Goal: Task Accomplishment & Management: Complete application form

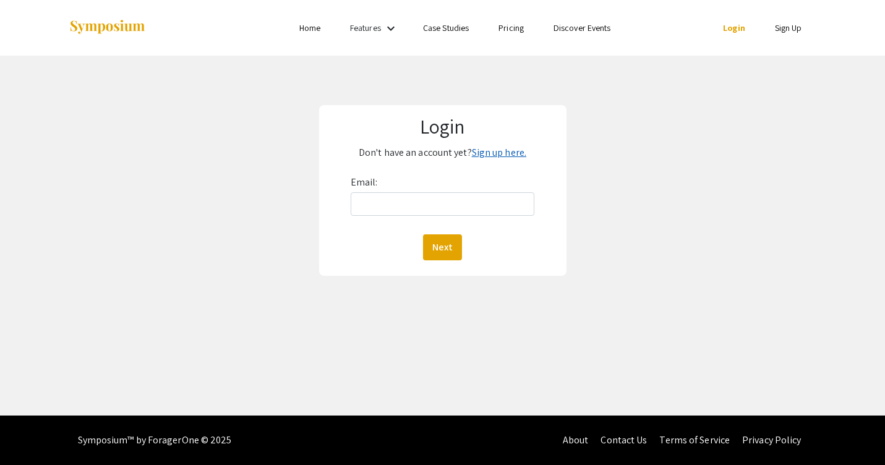
click at [504, 153] on link "Sign up here." at bounding box center [499, 152] width 54 height 13
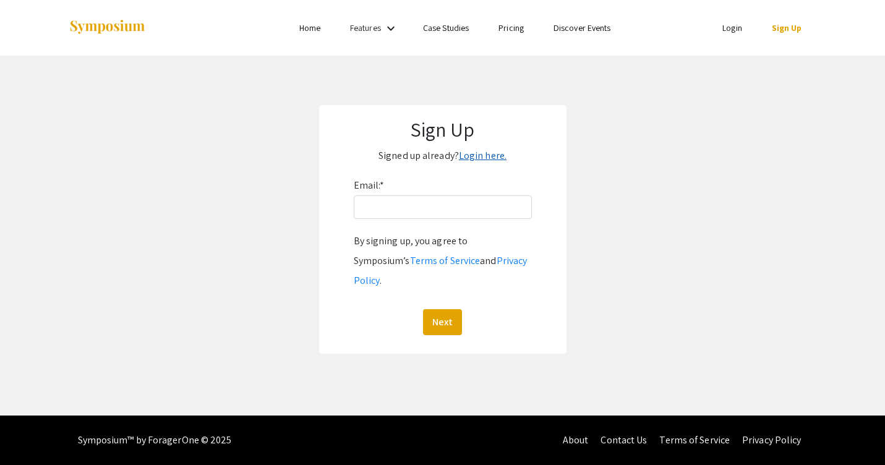
click at [481, 151] on link "Login here." at bounding box center [483, 155] width 48 height 13
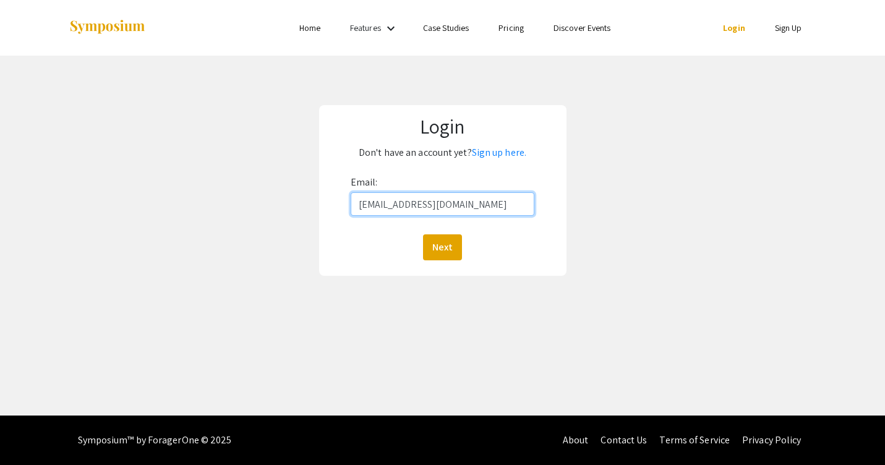
type input "[EMAIL_ADDRESS][DOMAIN_NAME]"
click at [442, 247] on button "Next" at bounding box center [442, 247] width 39 height 26
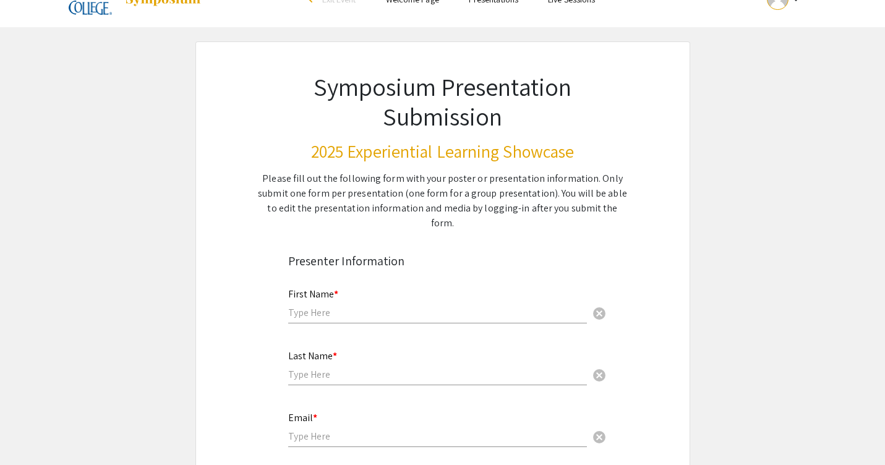
scroll to position [29, 0]
type input "[PERSON_NAME]"
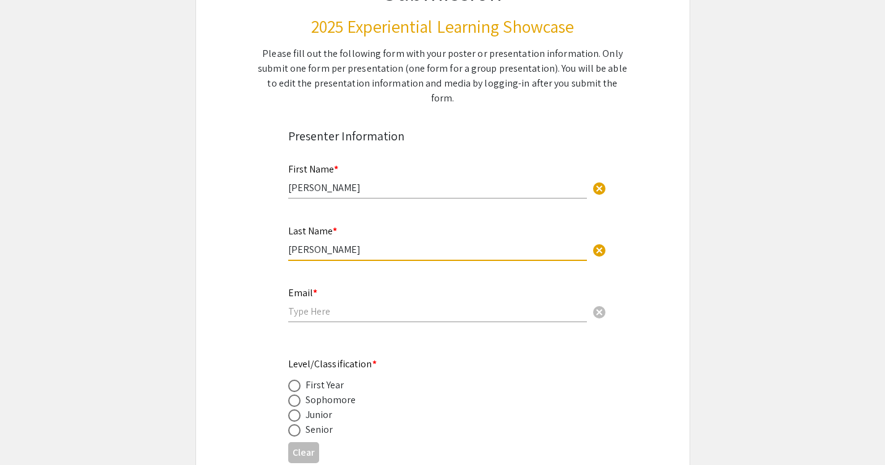
scroll to position [216, 0]
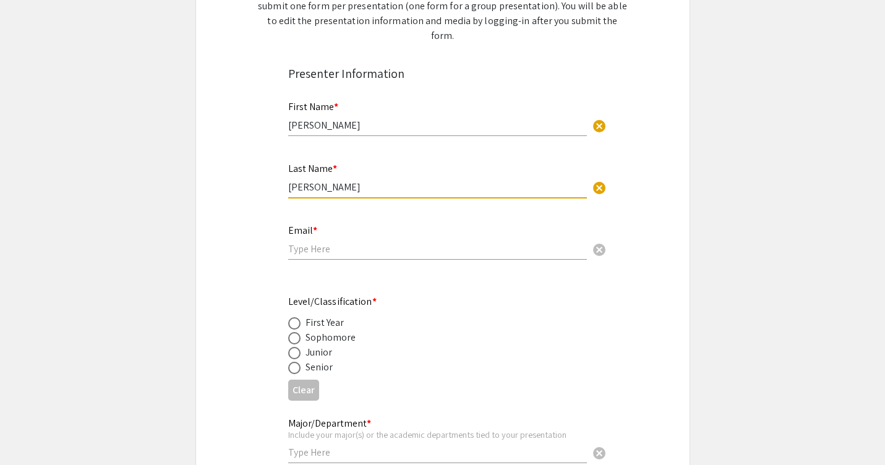
type input "Bradley"
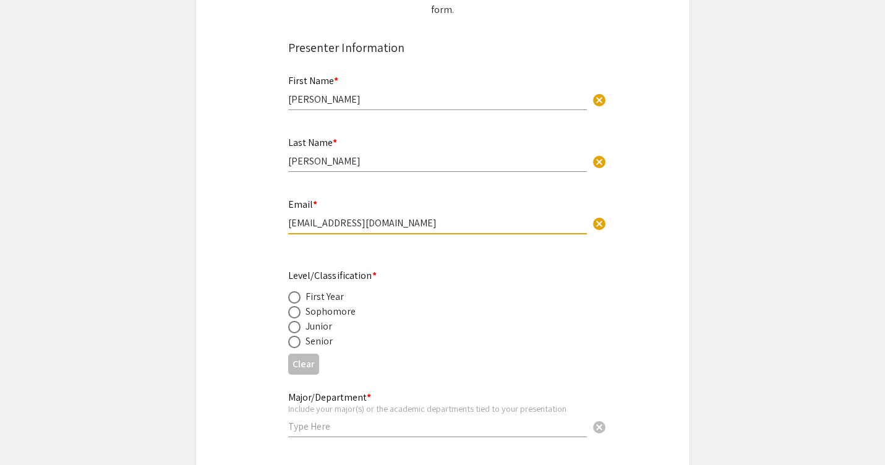
scroll to position [310, 0]
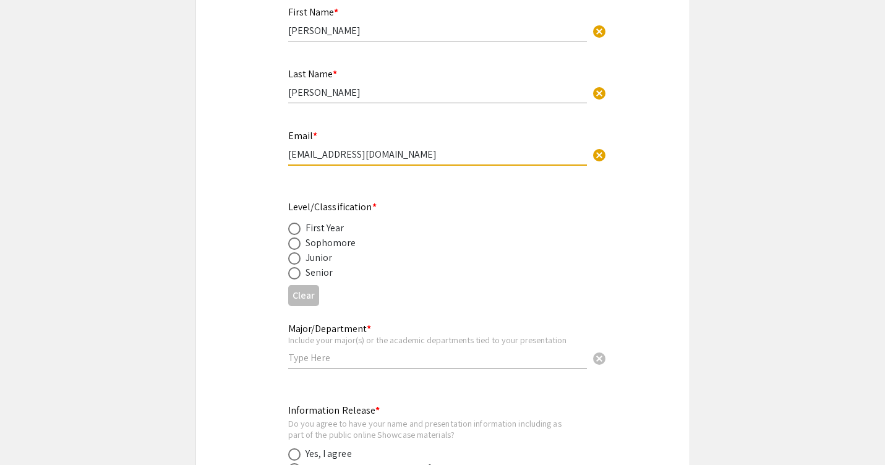
type input "bradja01@luther.edu"
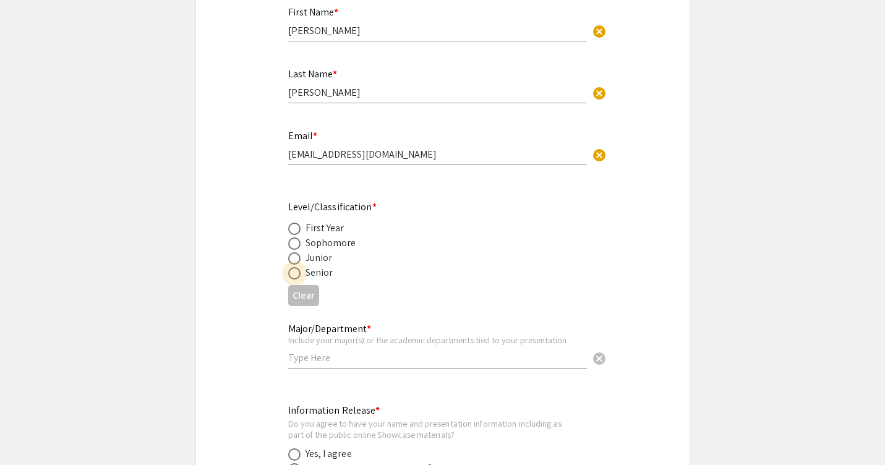
click at [294, 267] on span at bounding box center [294, 273] width 12 height 12
click at [294, 267] on input "radio" at bounding box center [294, 273] width 12 height 12
radio input "true"
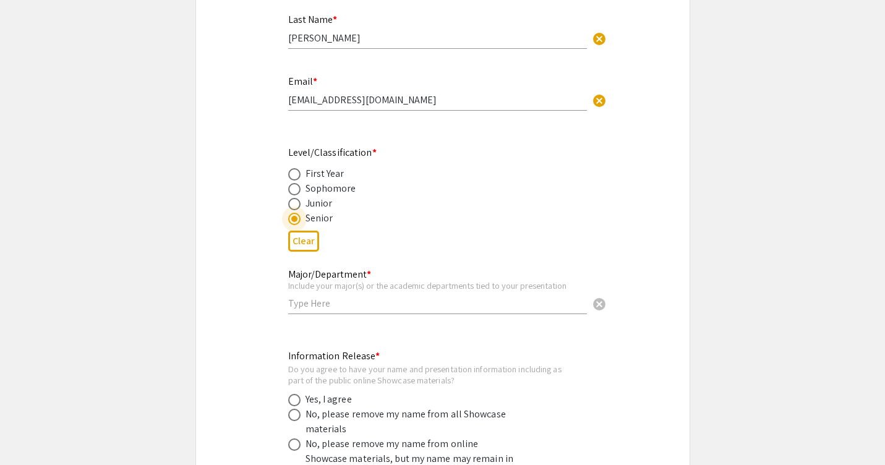
scroll to position [367, 0]
click at [396, 294] on input "text" at bounding box center [437, 300] width 299 height 13
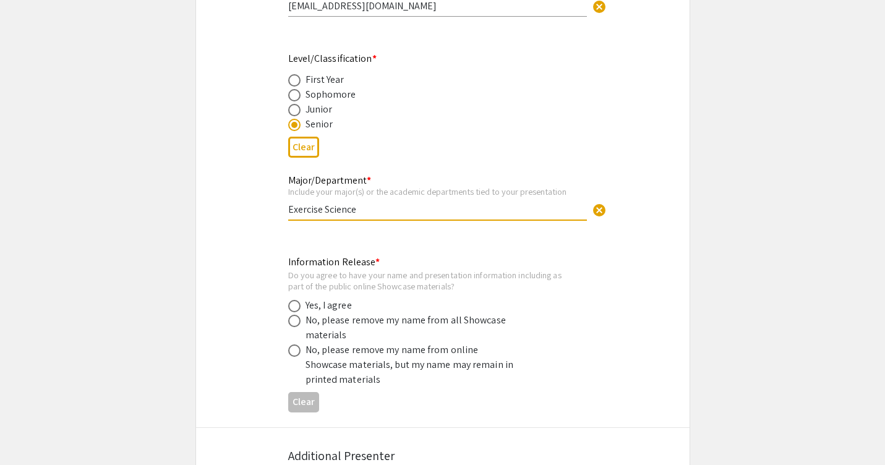
scroll to position [459, 0]
type input "Exercise Science"
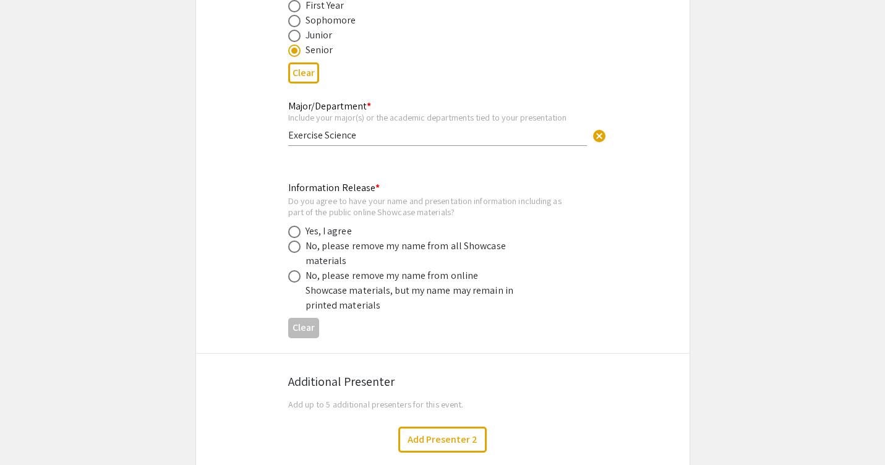
scroll to position [536, 0]
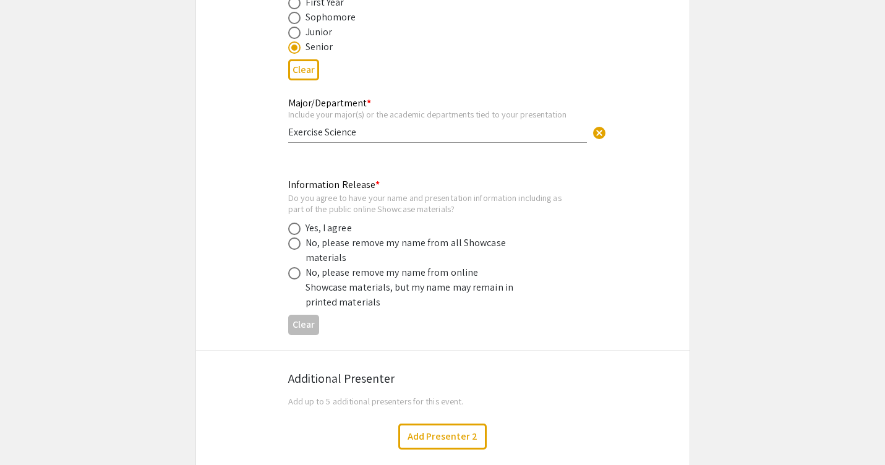
click at [295, 223] on span at bounding box center [294, 229] width 12 height 12
click at [295, 223] on input "radio" at bounding box center [294, 229] width 12 height 12
radio input "true"
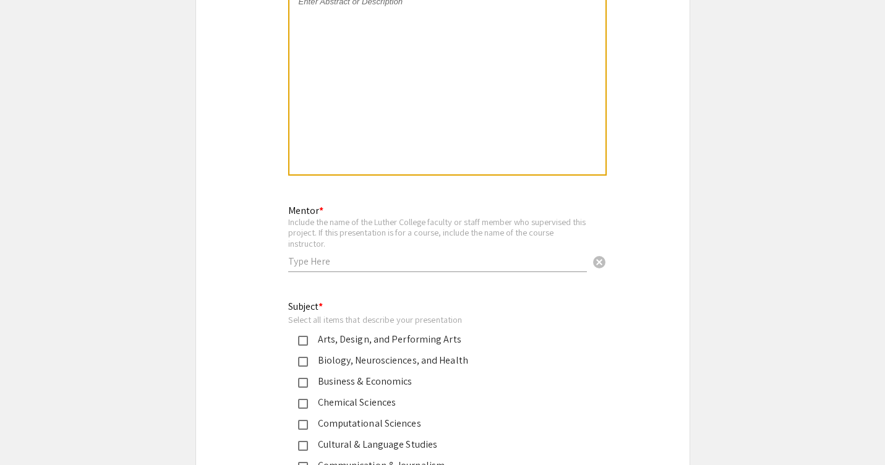
scroll to position [1472, 0]
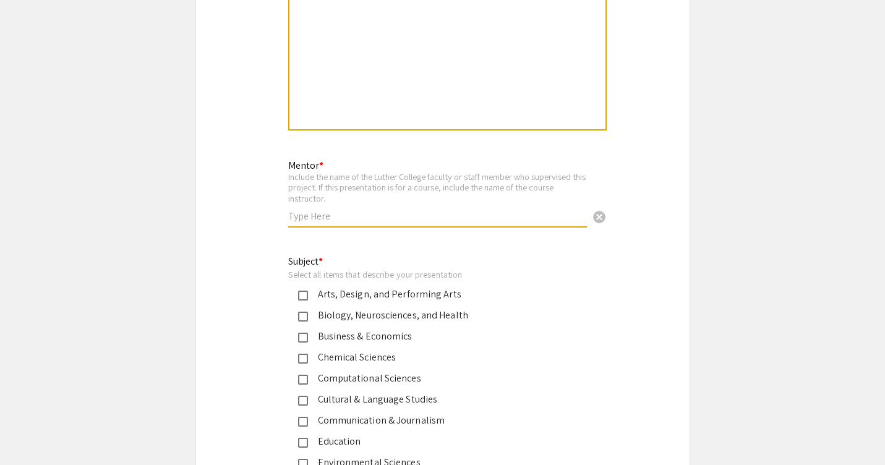
click at [398, 210] on input "text" at bounding box center [437, 216] width 299 height 13
type input "Kris Agena"
click at [249, 198] on div "Symposium Presentation Submission 2025 Experiential Learning Showcase Please fi…" at bounding box center [442, 65] width 495 height 2934
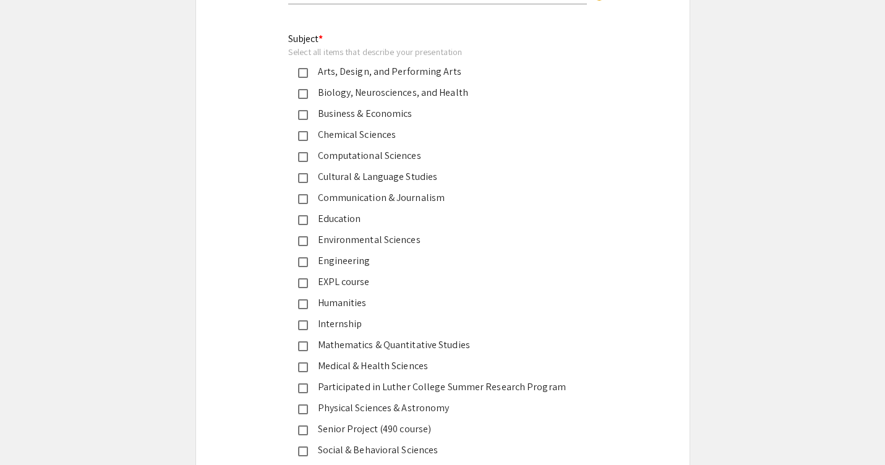
scroll to position [1699, 0]
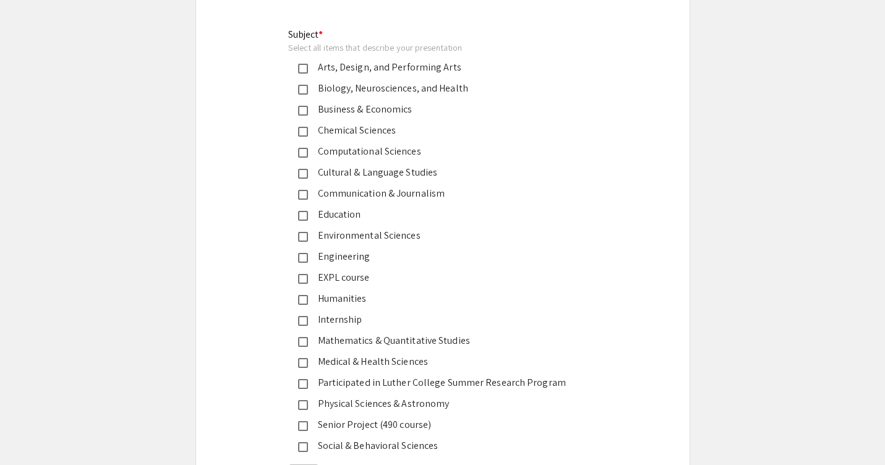
click at [307, 316] on mat-pseudo-checkbox at bounding box center [303, 321] width 10 height 10
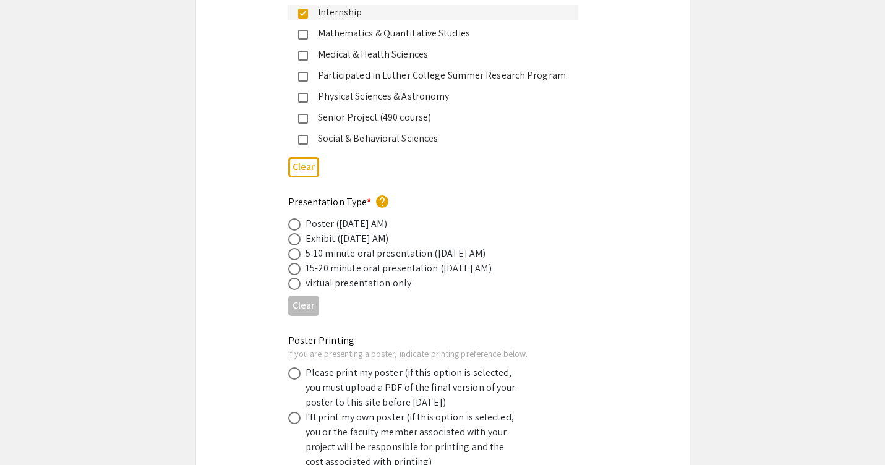
scroll to position [2024, 0]
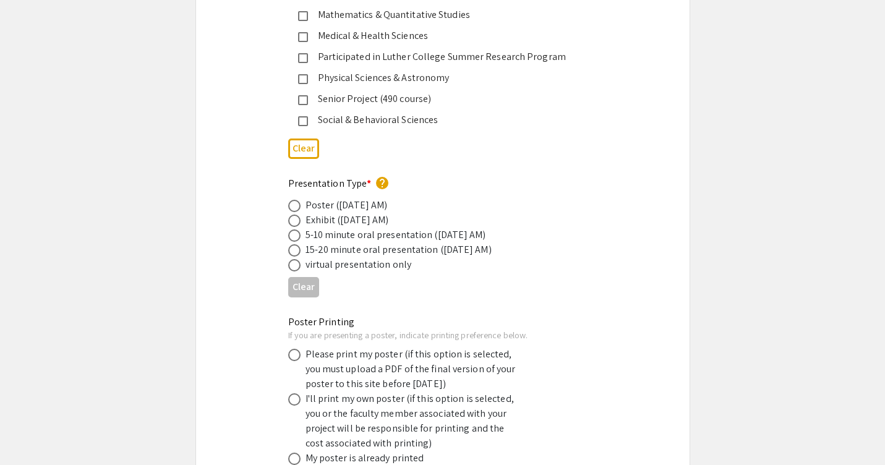
click at [296, 200] on span at bounding box center [294, 206] width 12 height 12
click at [296, 200] on input "radio" at bounding box center [294, 206] width 12 height 12
radio input "true"
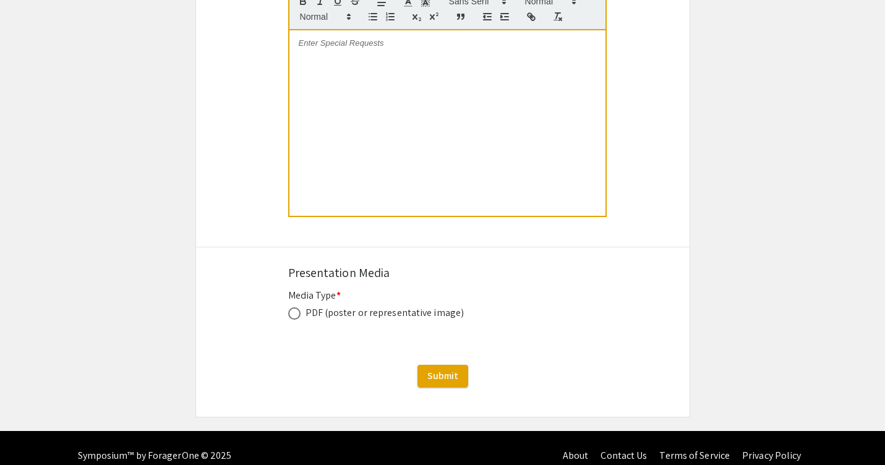
scroll to position [2586, 0]
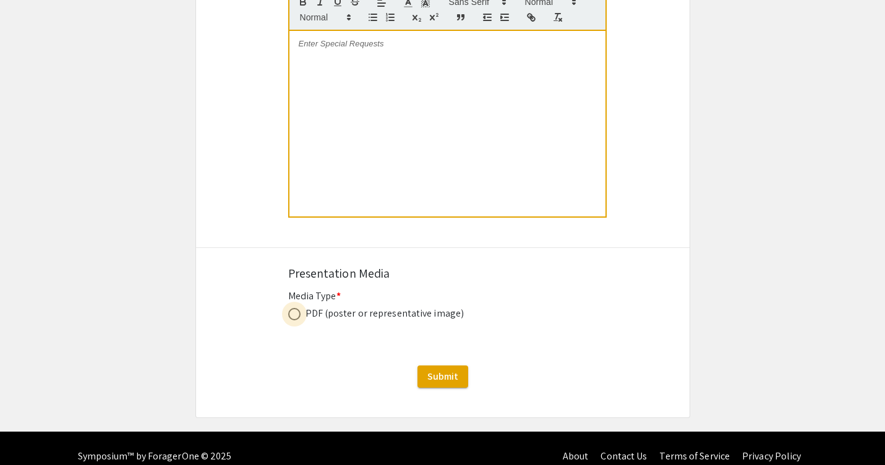
click at [299, 308] on span at bounding box center [294, 314] width 12 height 12
click at [299, 308] on input "radio" at bounding box center [294, 314] width 12 height 12
radio input "true"
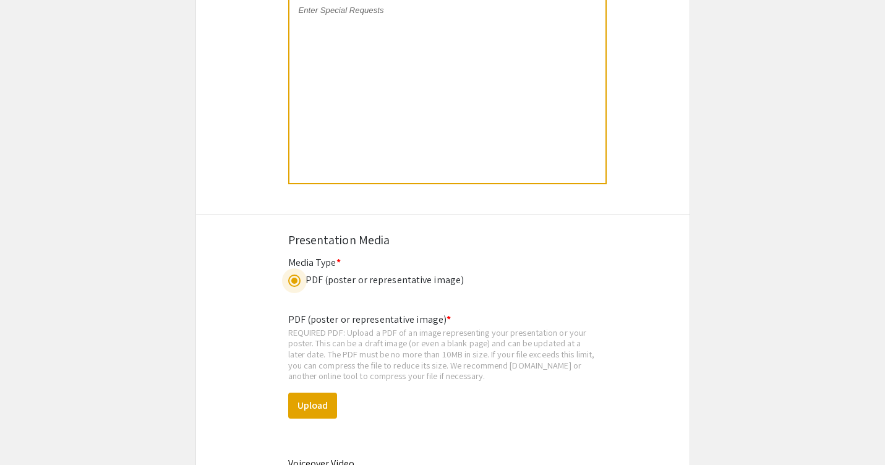
scroll to position [2632, 0]
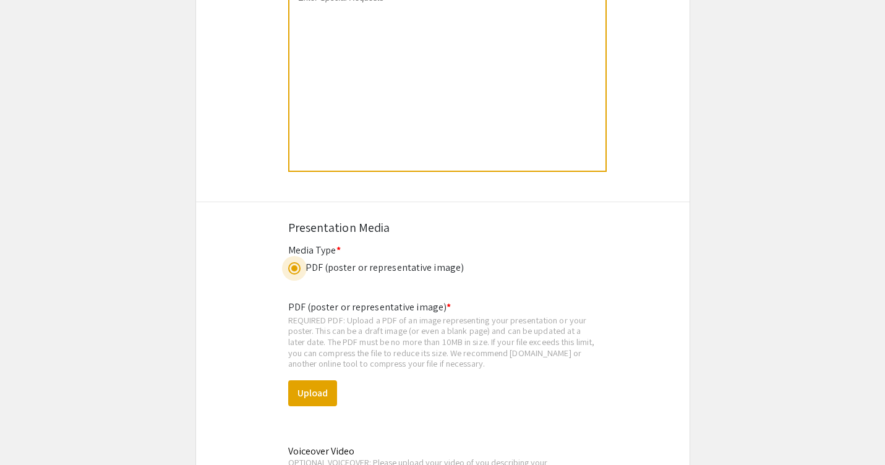
click at [292, 262] on span at bounding box center [294, 268] width 12 height 12
click at [292, 262] on input "radio" at bounding box center [294, 268] width 12 height 12
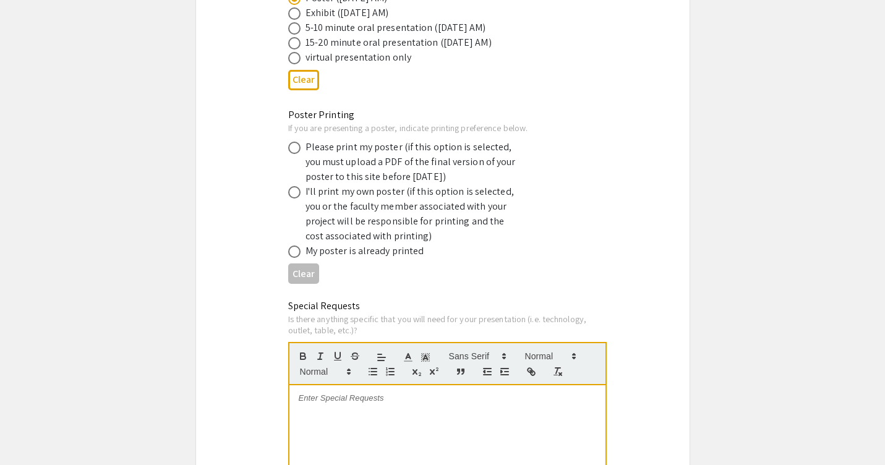
scroll to position [2226, 0]
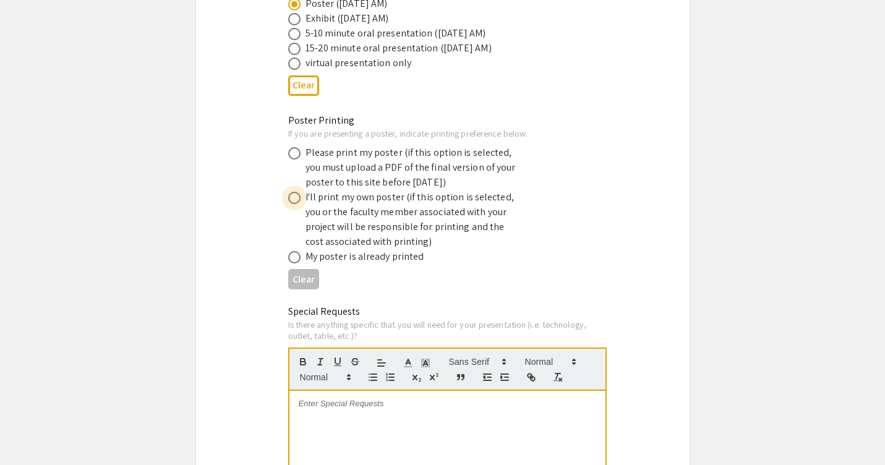
click at [294, 192] on span at bounding box center [294, 198] width 12 height 12
click at [294, 192] on input "radio" at bounding box center [294, 198] width 12 height 12
radio input "true"
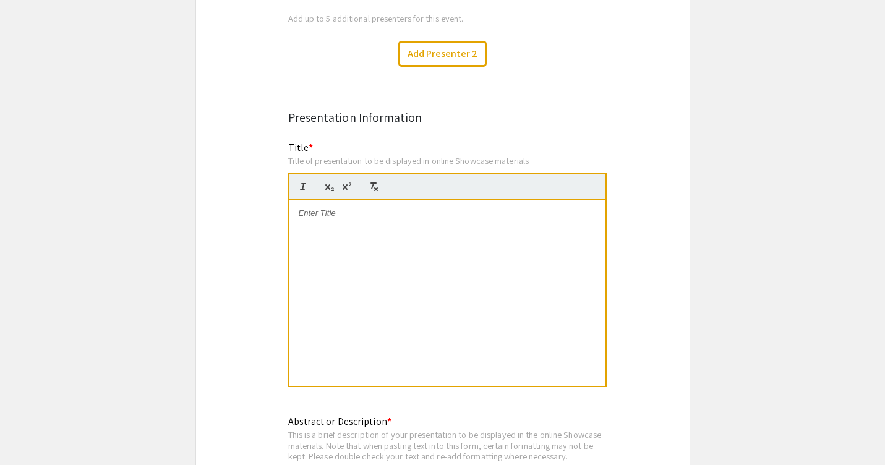
scroll to position [927, 0]
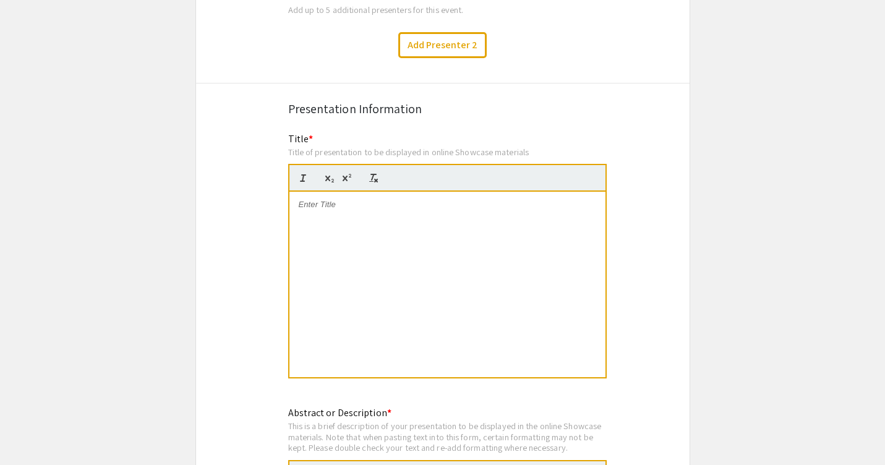
click at [371, 210] on div at bounding box center [447, 284] width 316 height 185
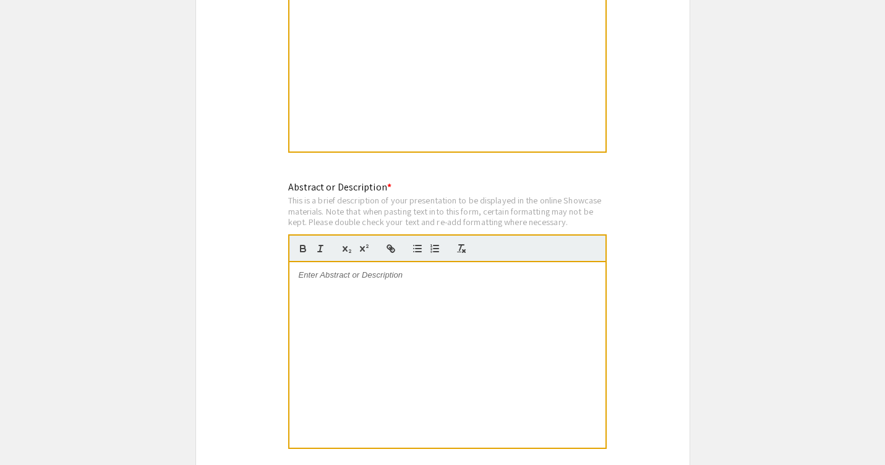
scroll to position [1156, 0]
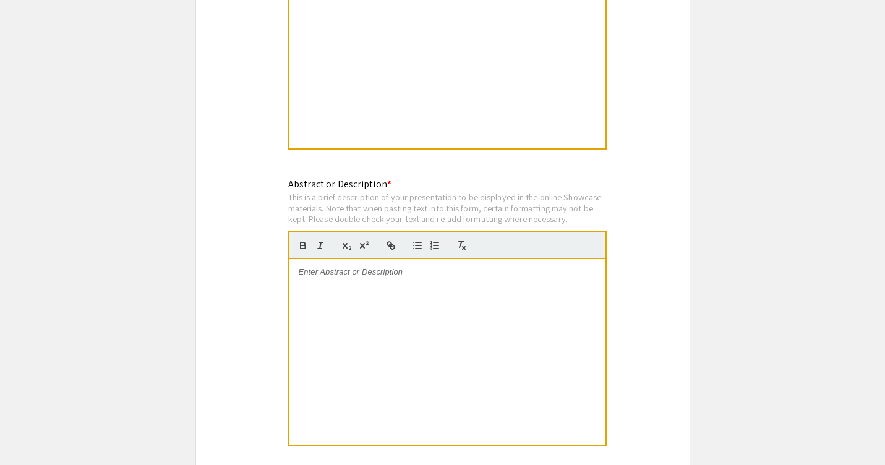
click at [416, 273] on div at bounding box center [447, 351] width 316 height 185
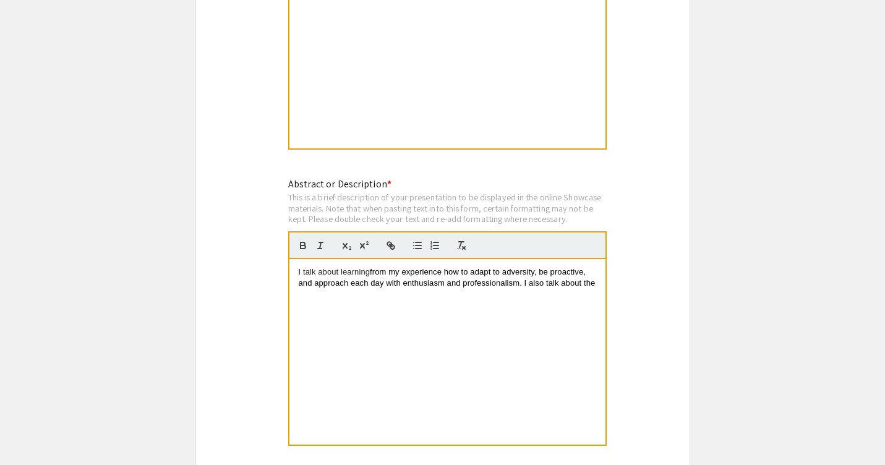
drag, startPoint x: 597, startPoint y: 270, endPoint x: 546, endPoint y: 270, distance: 50.7
click at [546, 270] on span "from my experience how to adapt to adversity, be proactive, and approach each d…" at bounding box center [447, 277] width 297 height 20
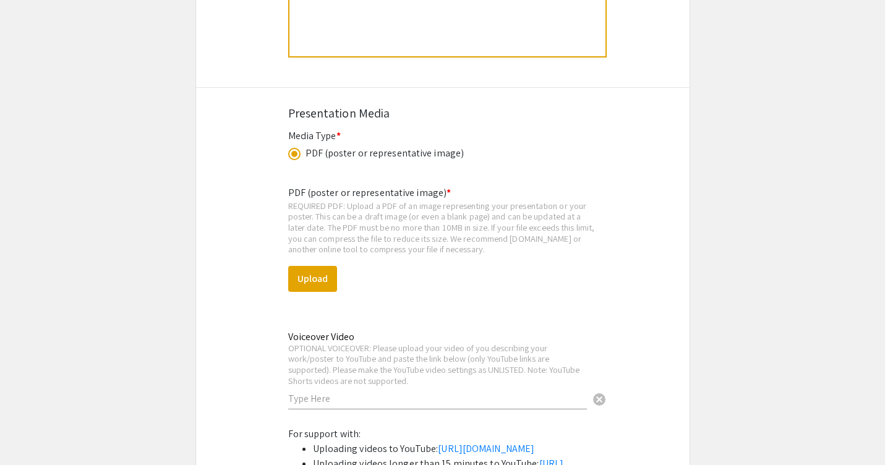
scroll to position [2727, 0]
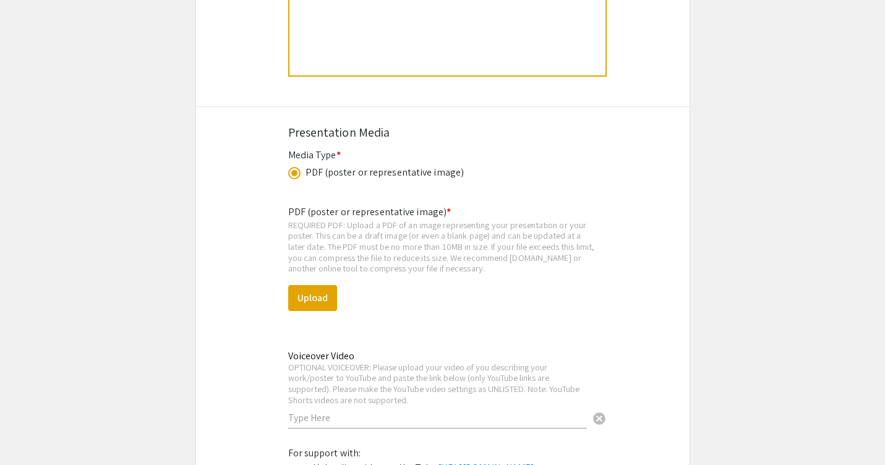
click at [296, 167] on span at bounding box center [294, 173] width 12 height 12
click at [296, 167] on input "radio" at bounding box center [294, 173] width 12 height 12
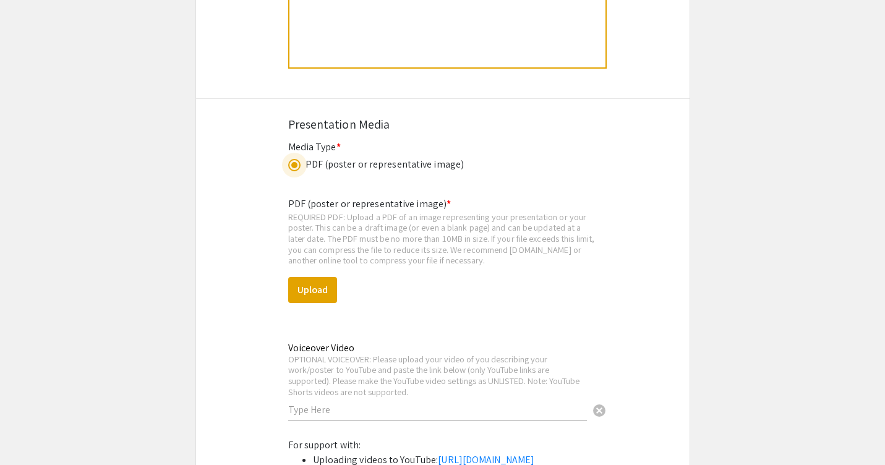
scroll to position [2738, 0]
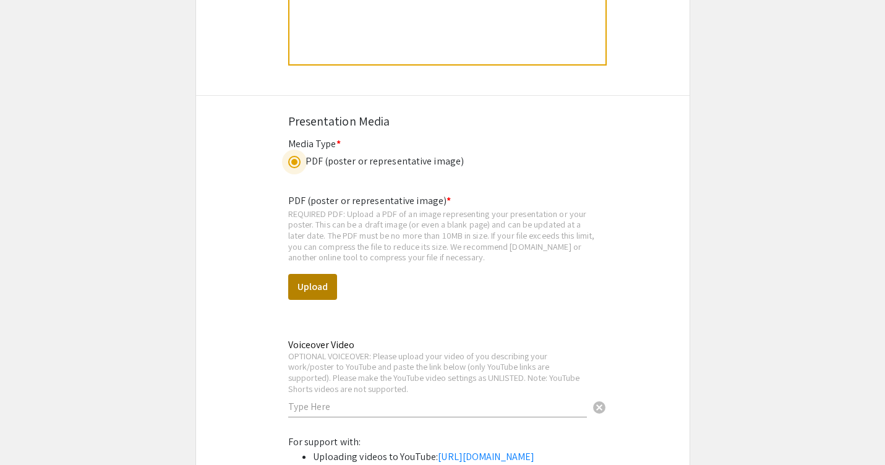
click at [333, 274] on button "Upload" at bounding box center [312, 287] width 49 height 26
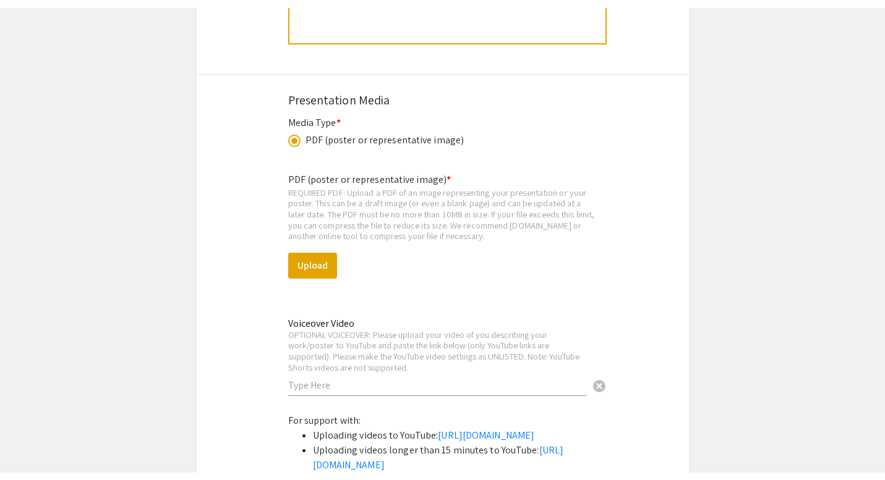
scroll to position [2768, 0]
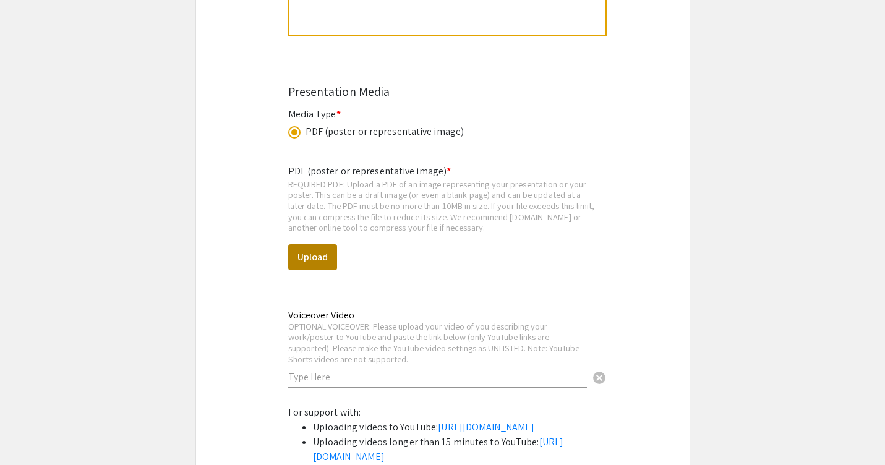
click at [301, 244] on button "Upload" at bounding box center [312, 257] width 49 height 26
click at [317, 244] on button "Upload" at bounding box center [312, 257] width 49 height 26
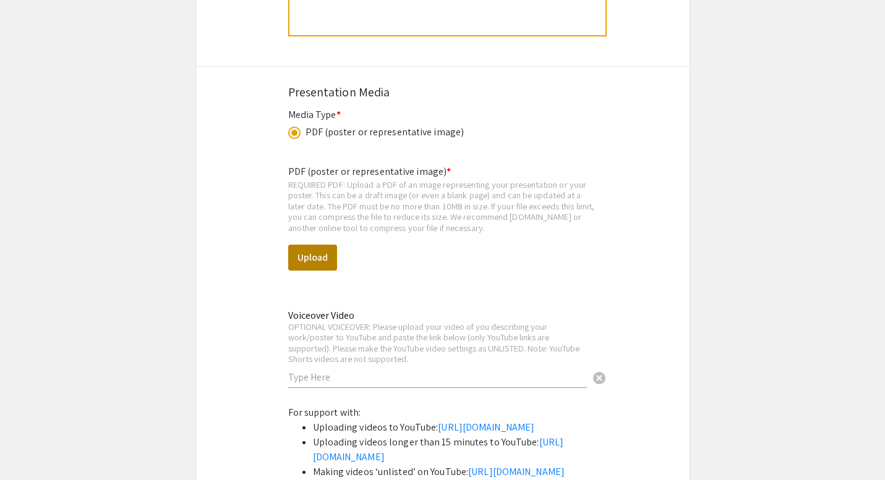
click at [322, 245] on button "Upload" at bounding box center [312, 258] width 49 height 26
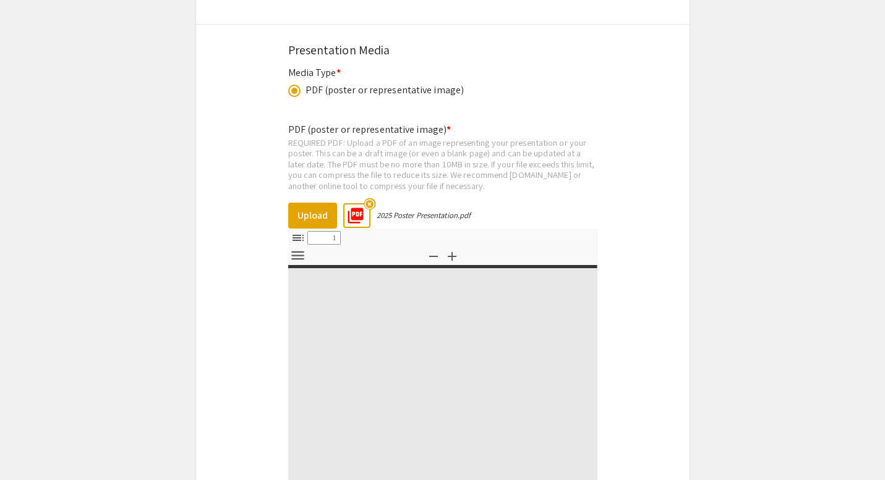
select select "custom"
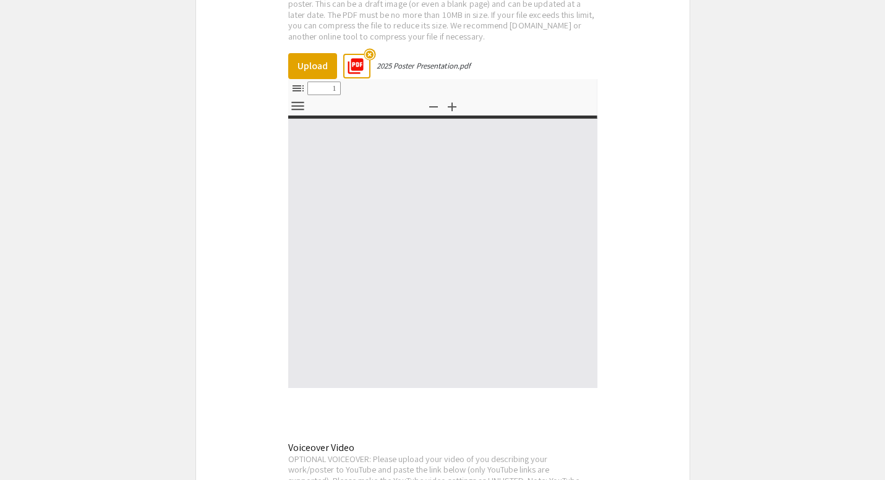
type input "0"
select select "custom"
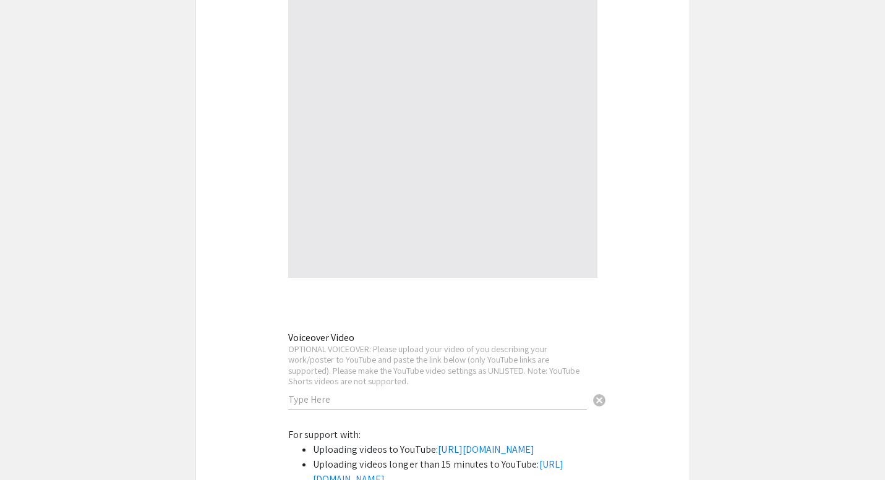
type input "1"
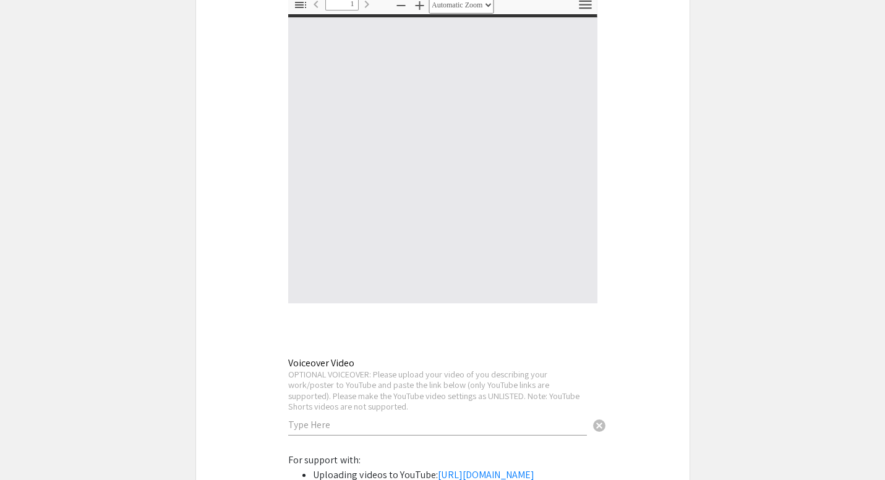
select select "auto"
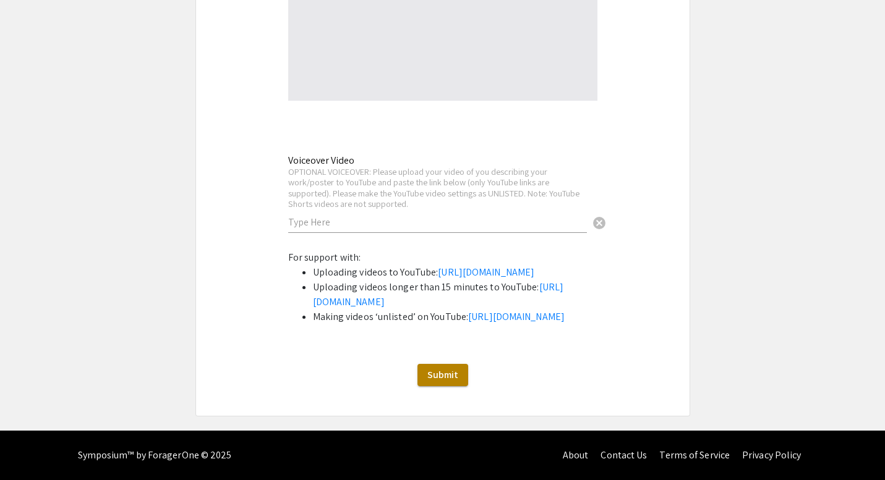
scroll to position [3302, 0]
click at [441, 365] on button "Submit" at bounding box center [442, 375] width 51 height 22
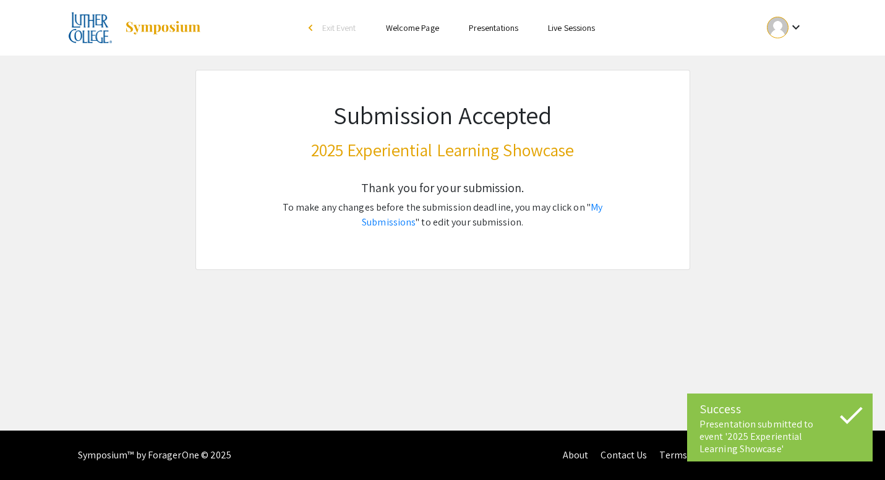
scroll to position [0, 0]
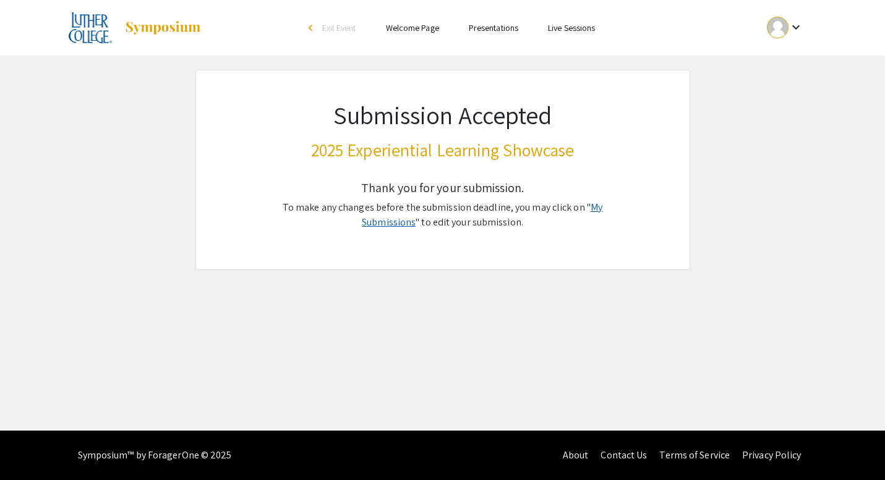
click at [590, 205] on link "My Submissions" at bounding box center [482, 215] width 241 height 28
